Goal: Task Accomplishment & Management: Manage account settings

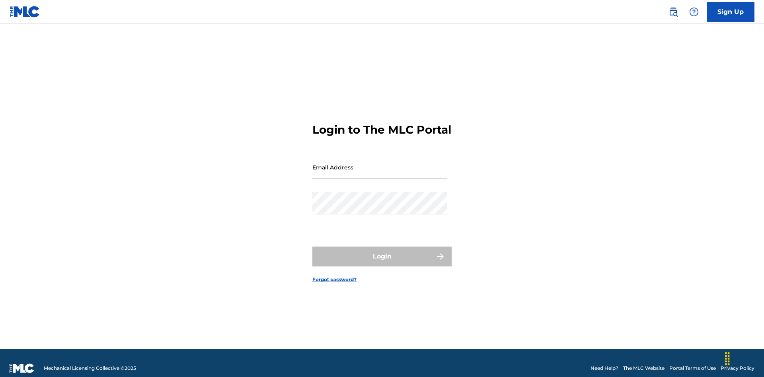
scroll to position [10, 0]
click at [379, 163] on input "Email Address" at bounding box center [379, 167] width 134 height 23
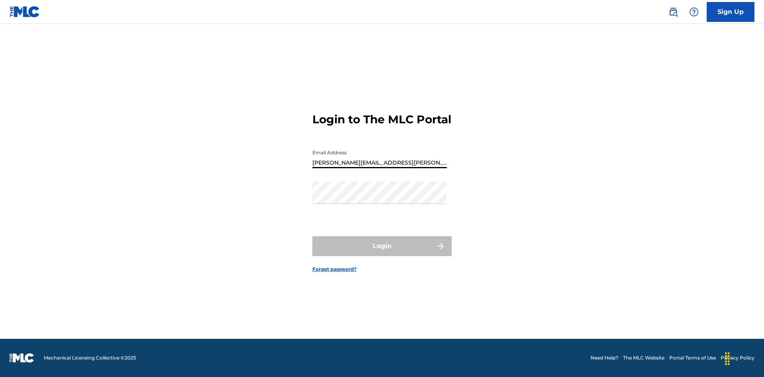
type input "[PERSON_NAME][EMAIL_ADDRESS][PERSON_NAME][DOMAIN_NAME]"
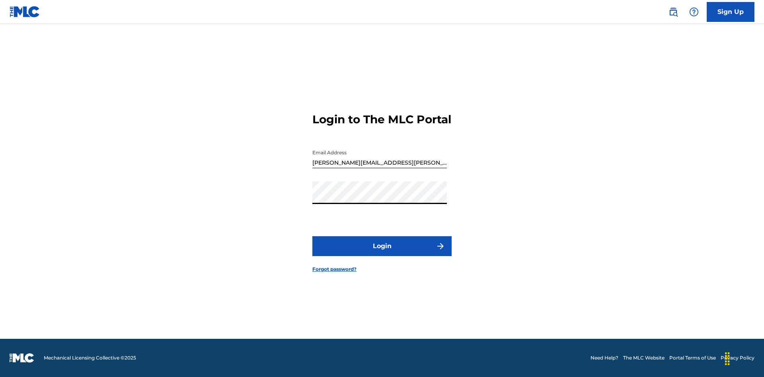
click at [382, 253] on button "Login" at bounding box center [381, 246] width 139 height 20
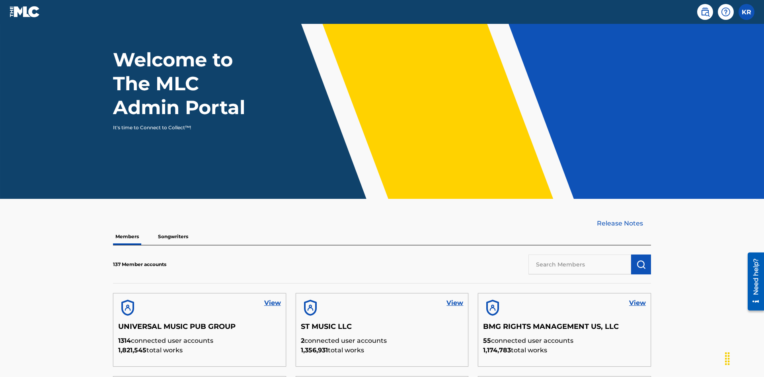
click at [579, 255] on input "text" at bounding box center [579, 265] width 103 height 20
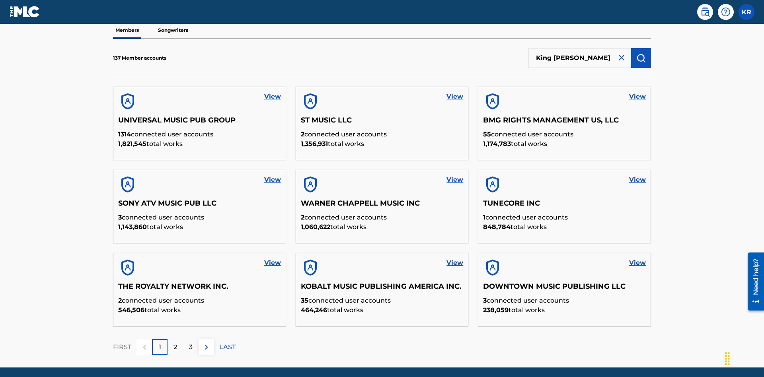
type input "King [PERSON_NAME]"
click at [641, 53] on img "submit" at bounding box center [641, 58] width 10 height 10
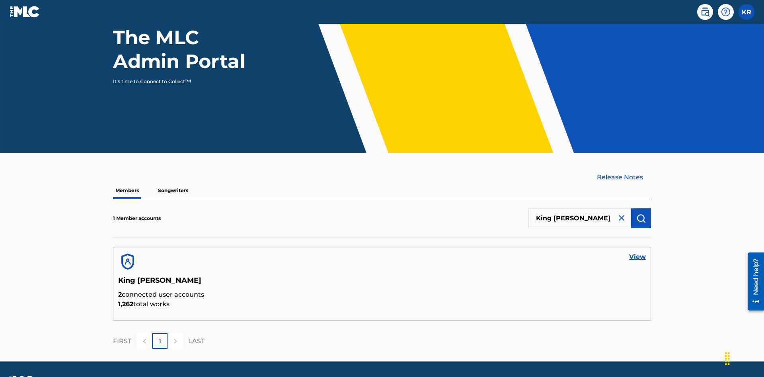
click at [637, 252] on link "View" at bounding box center [637, 257] width 17 height 10
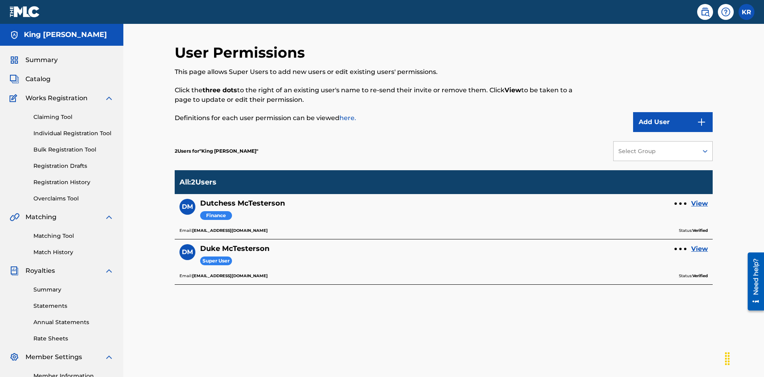
click at [680, 202] on div at bounding box center [680, 203] width 2 height 2
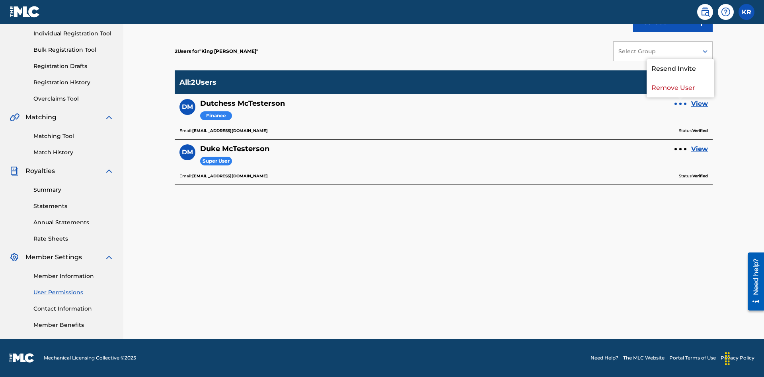
click at [680, 88] on p "Remove User" at bounding box center [680, 87] width 68 height 19
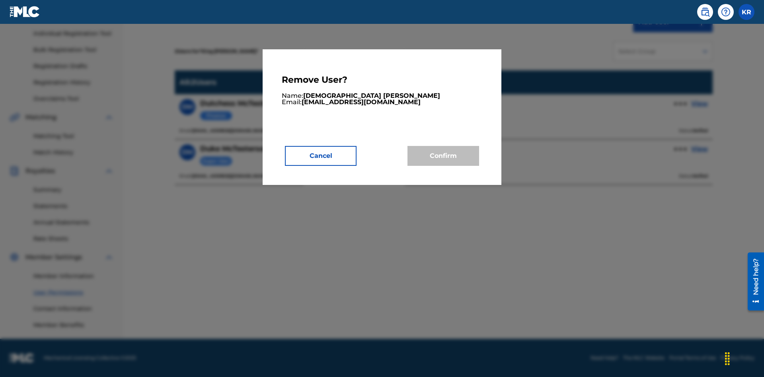
click at [321, 156] on button "Cancel" at bounding box center [321, 156] width 72 height 20
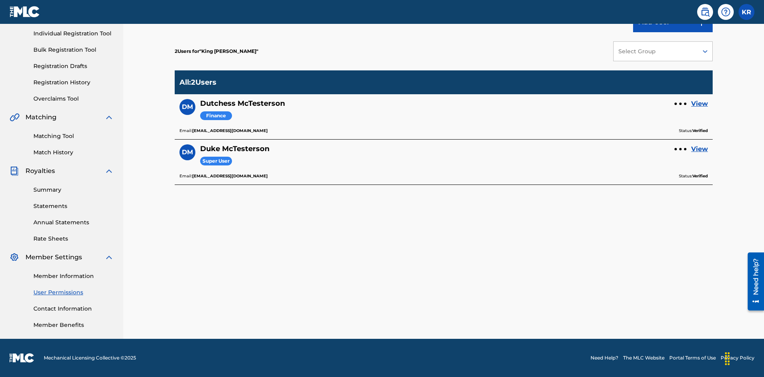
click at [699, 104] on link "View" at bounding box center [699, 104] width 17 height 10
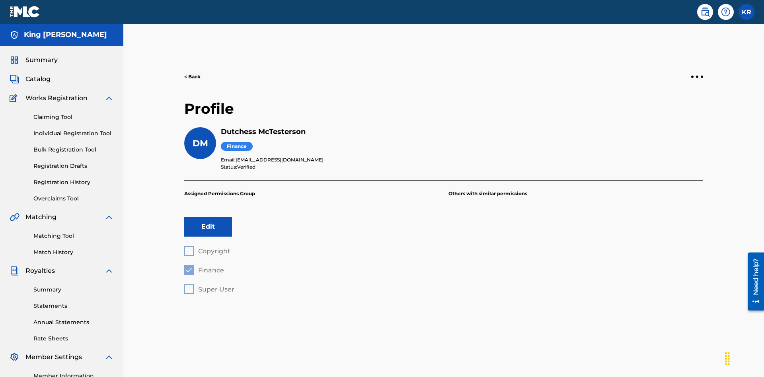
click at [697, 76] on div at bounding box center [697, 77] width 2 height 2
